Goal: Task Accomplishment & Management: Manage account settings

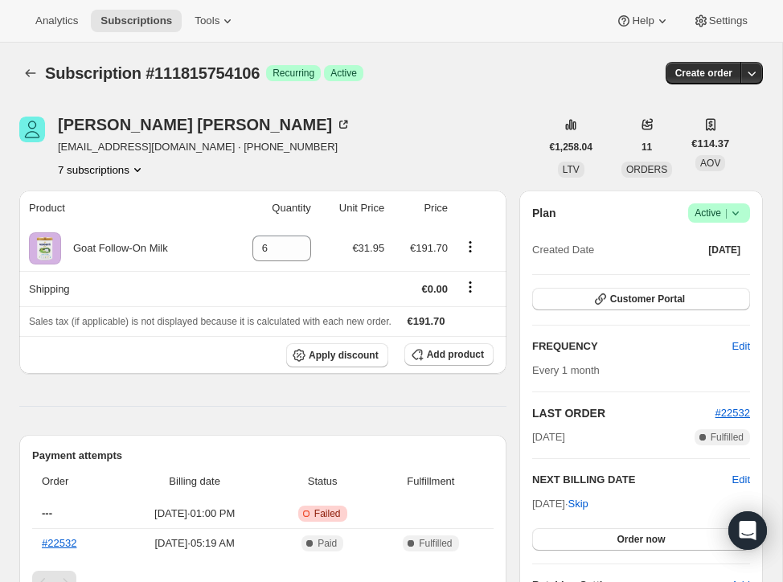
click at [742, 213] on icon at bounding box center [736, 213] width 16 height 16
click at [721, 261] on button "Cancel subscription" at bounding box center [715, 271] width 101 height 26
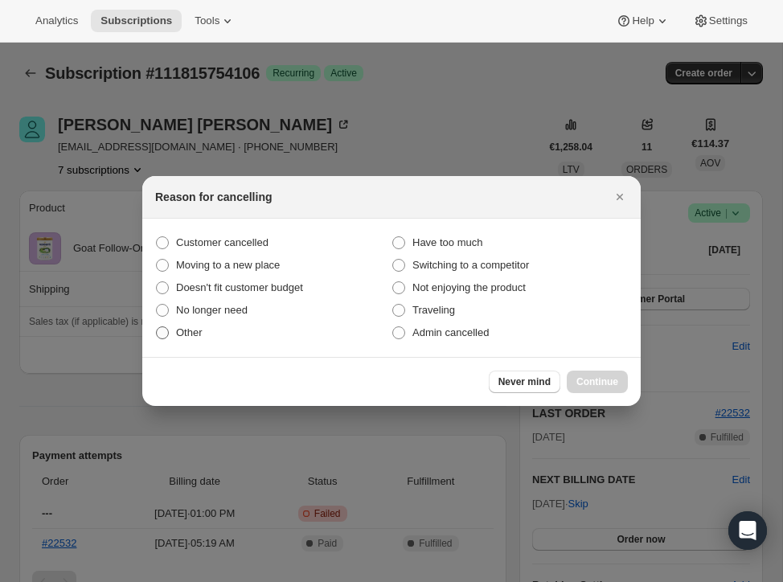
click at [191, 339] on span "Other" at bounding box center [189, 333] width 27 height 16
click at [157, 327] on input "Other" at bounding box center [156, 326] width 1 height 1
radio input "true"
click at [591, 371] on button "Continue" at bounding box center [597, 382] width 61 height 23
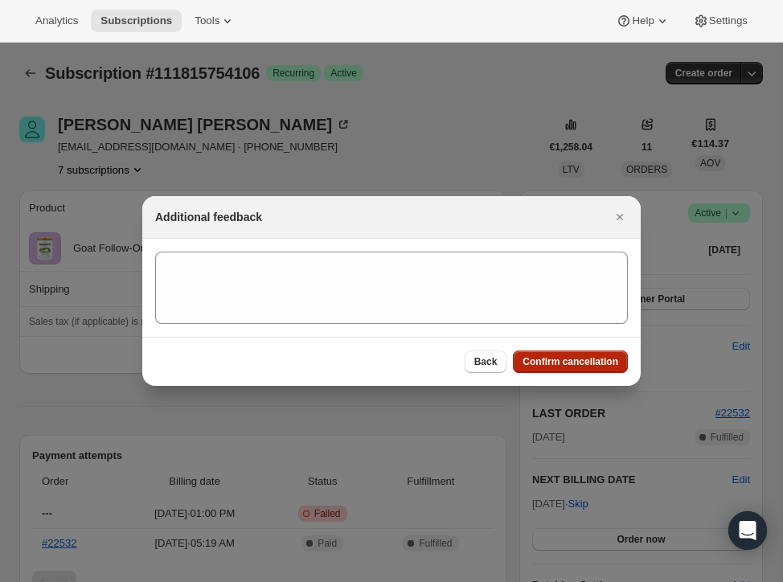
click at [589, 365] on span "Confirm cancellation" at bounding box center [571, 361] width 96 height 13
